Goal: Book appointment/travel/reservation

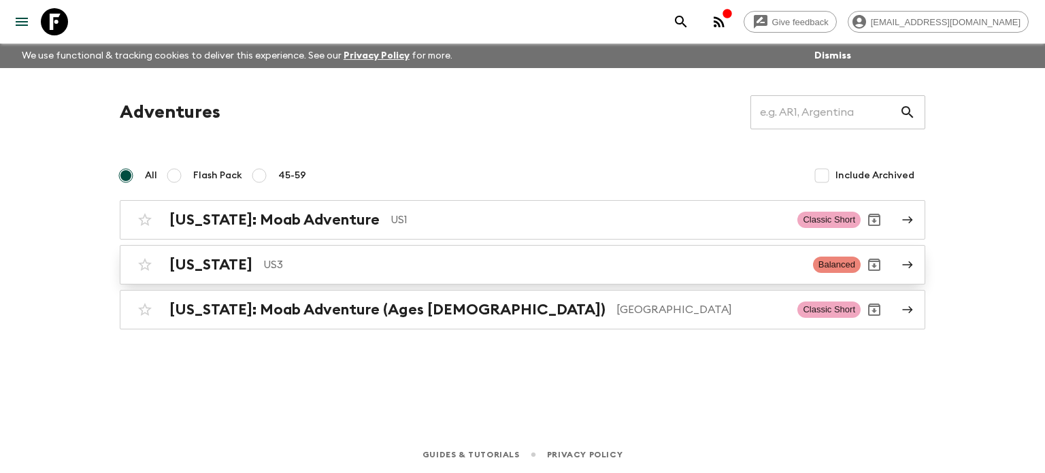
click at [204, 265] on h2 "[US_STATE]" at bounding box center [210, 265] width 83 height 18
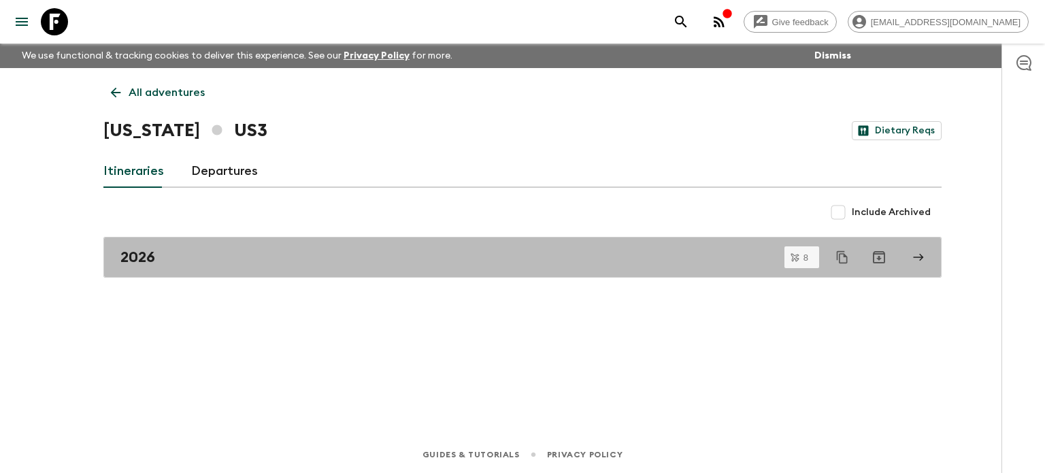
click at [204, 265] on div "2026" at bounding box center [509, 257] width 779 height 18
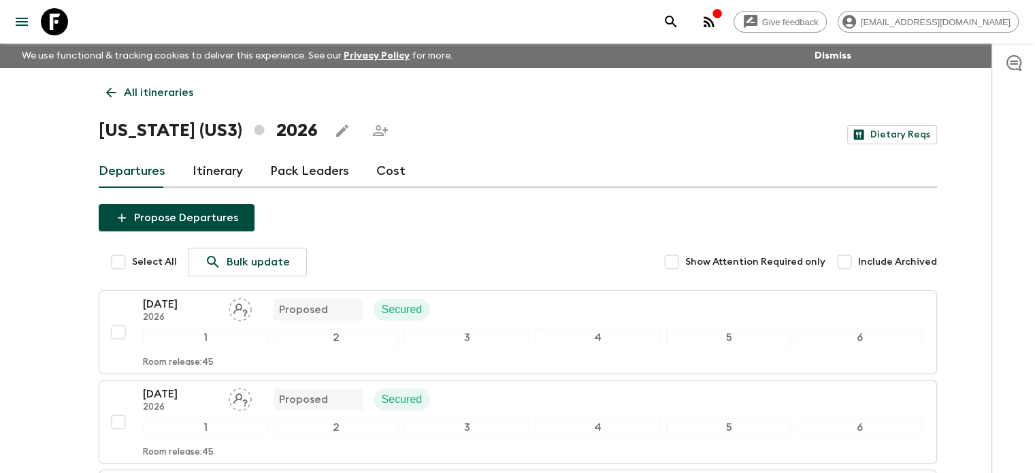
click at [380, 174] on link "Cost" at bounding box center [390, 171] width 29 height 33
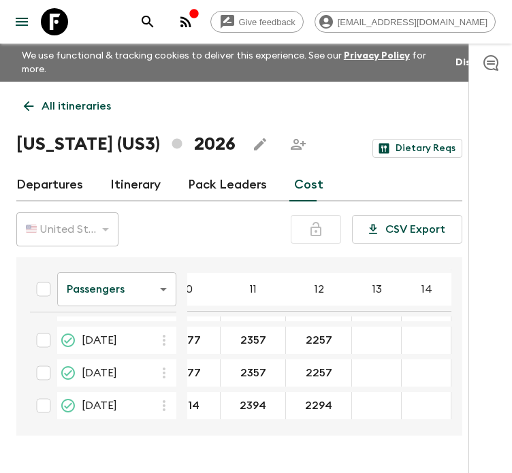
scroll to position [163, 430]
